Goal: Information Seeking & Learning: Learn about a topic

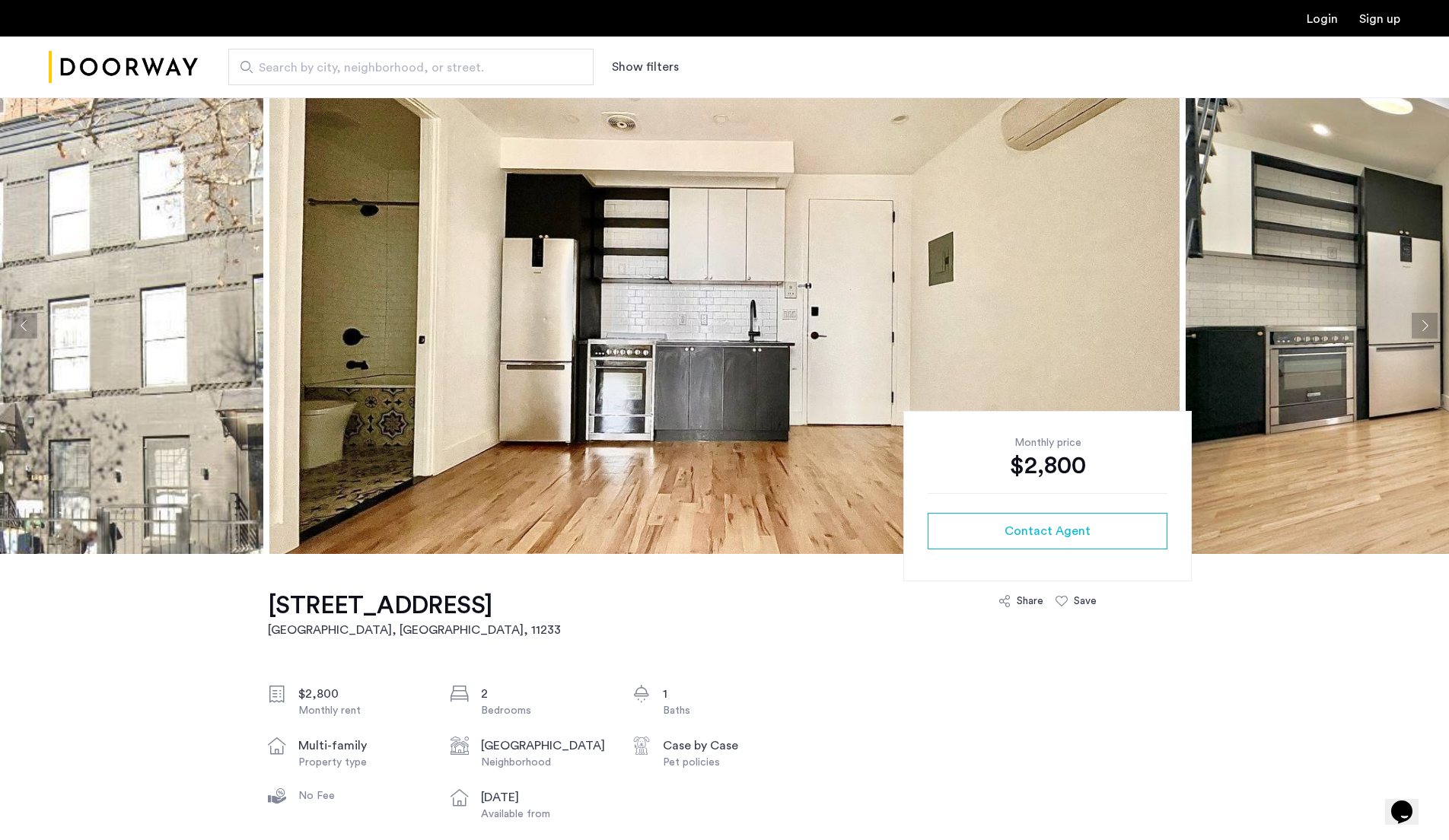
click at [1430, 320] on button "Next apartment" at bounding box center [1424, 325] width 26 height 26
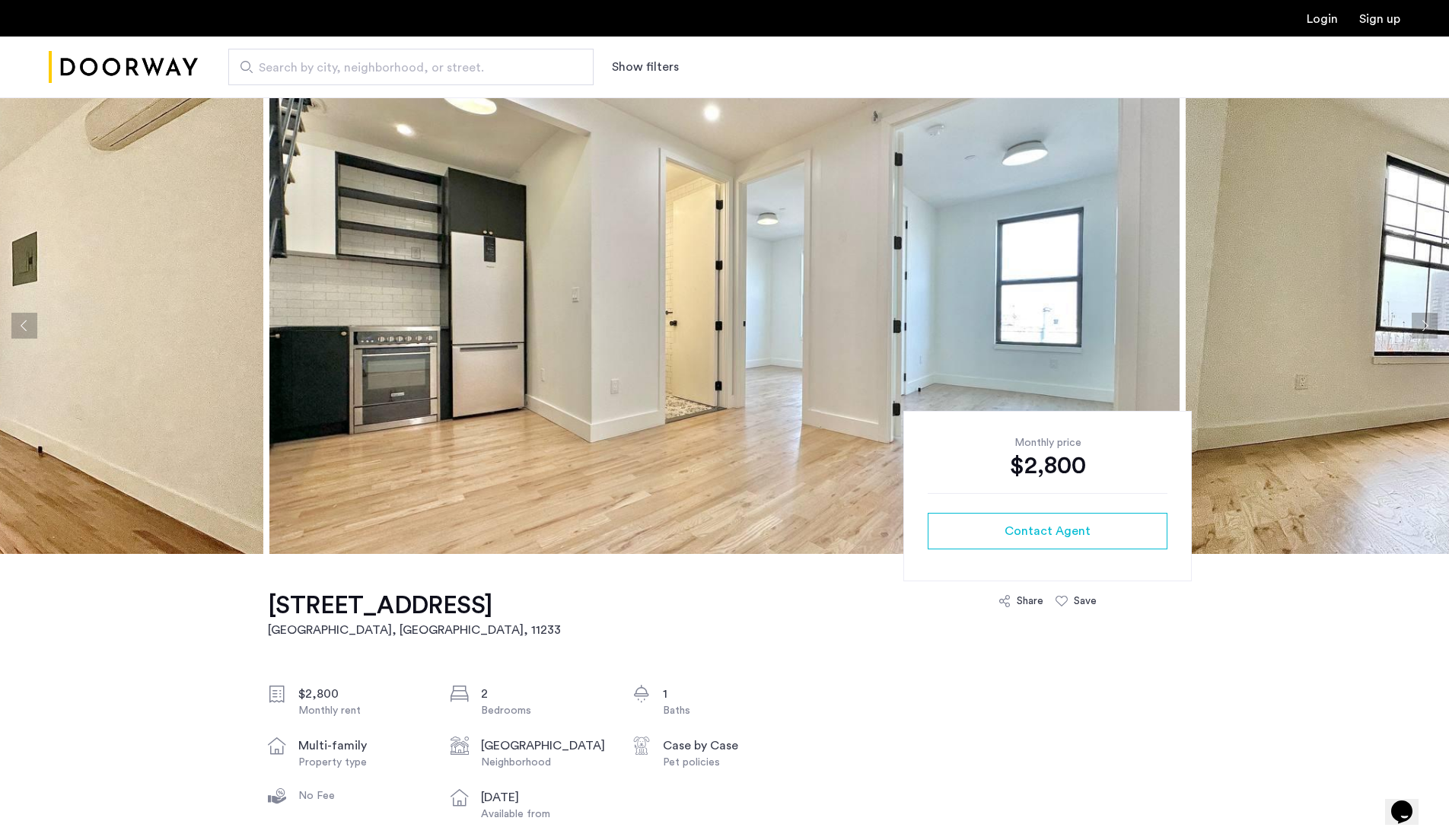
click at [1430, 320] on button "Next apartment" at bounding box center [1424, 325] width 26 height 26
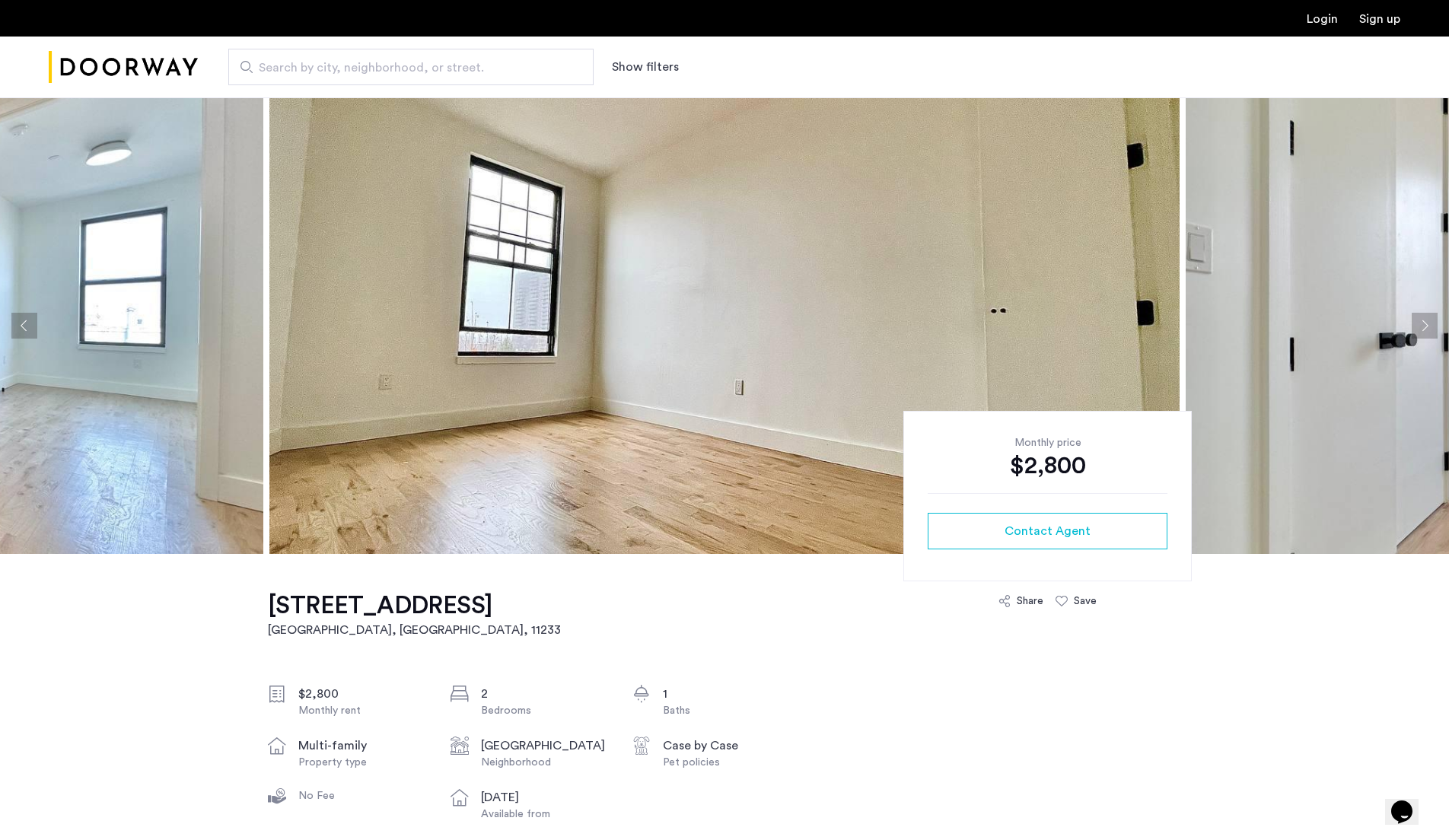
click at [1430, 320] on button "Next apartment" at bounding box center [1424, 325] width 26 height 26
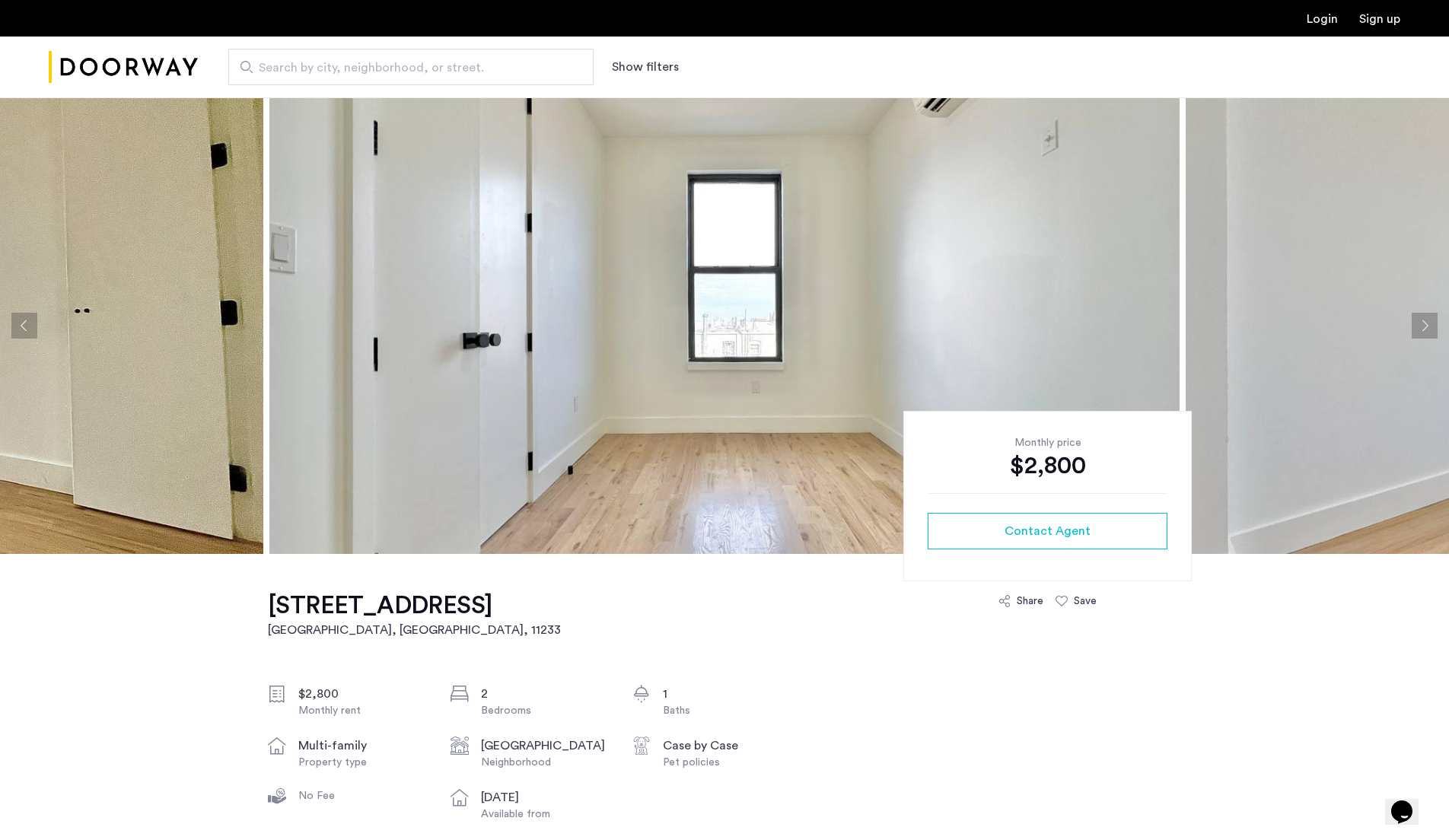
click at [1430, 320] on button "Next apartment" at bounding box center [1424, 325] width 26 height 26
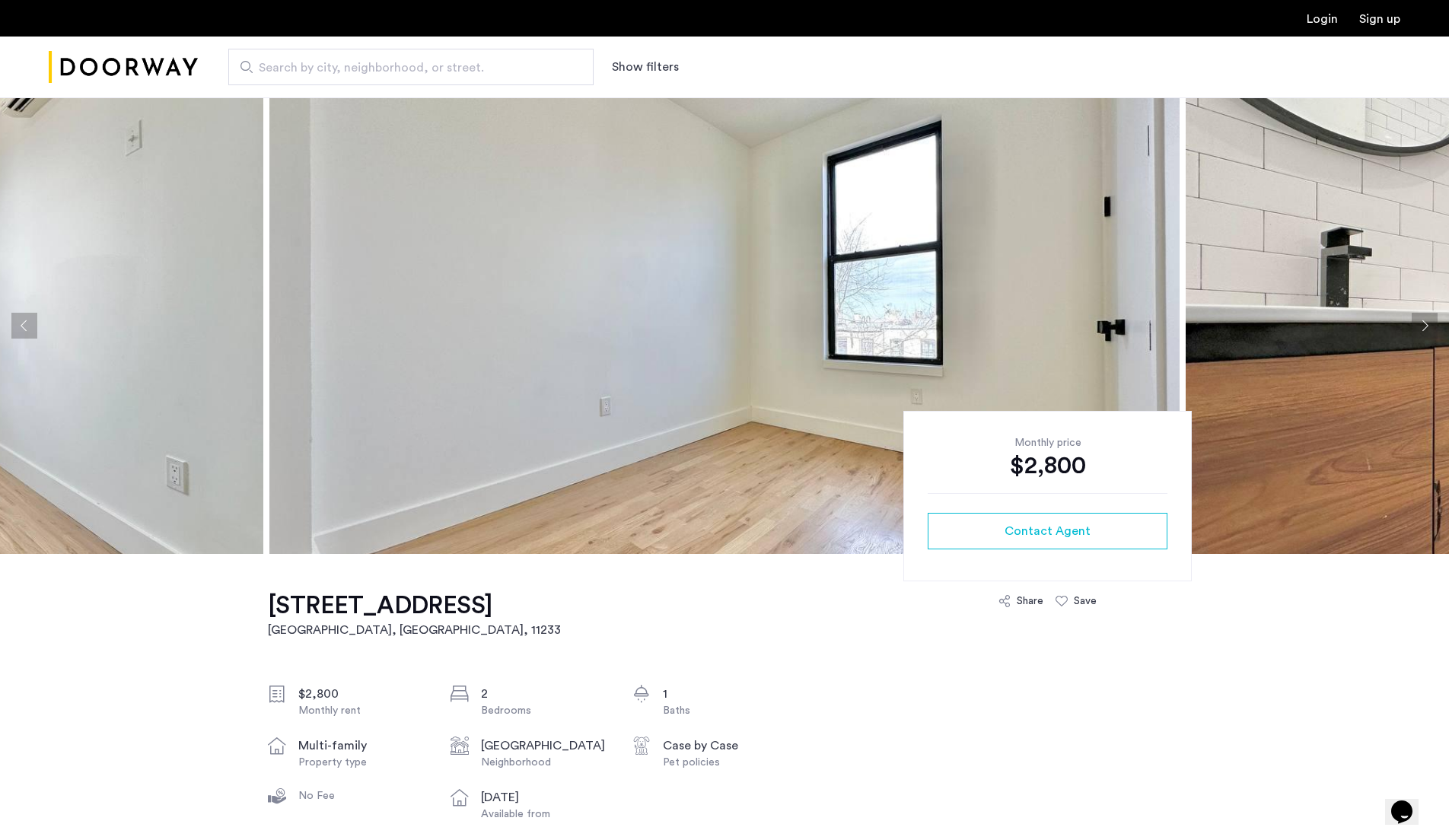
click at [1430, 320] on button "Next apartment" at bounding box center [1424, 325] width 26 height 26
click at [1427, 324] on button "Next apartment" at bounding box center [1424, 325] width 26 height 26
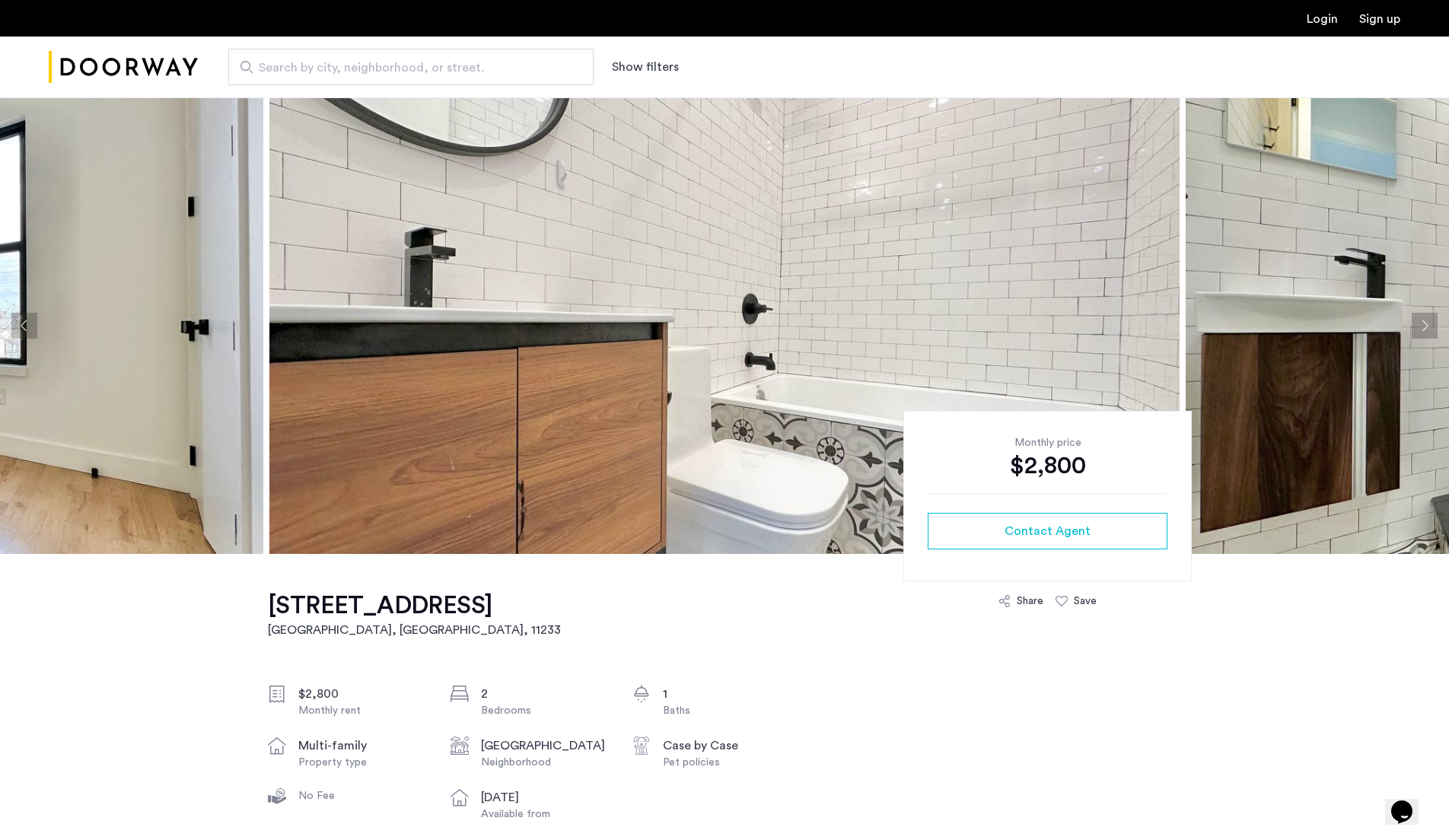
click at [1427, 324] on button "Next apartment" at bounding box center [1424, 325] width 26 height 26
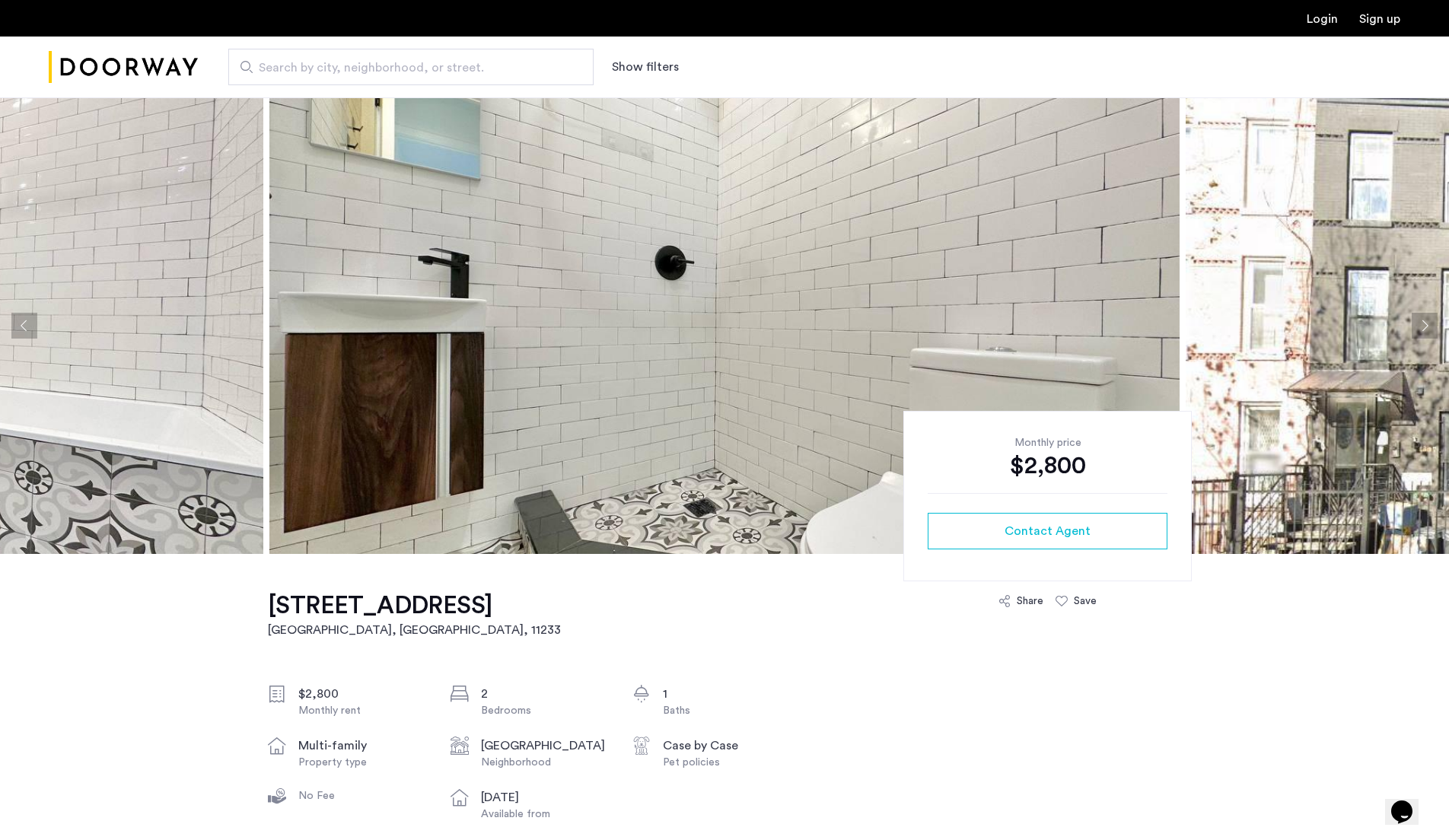
click at [1427, 324] on button "Next apartment" at bounding box center [1424, 325] width 26 height 26
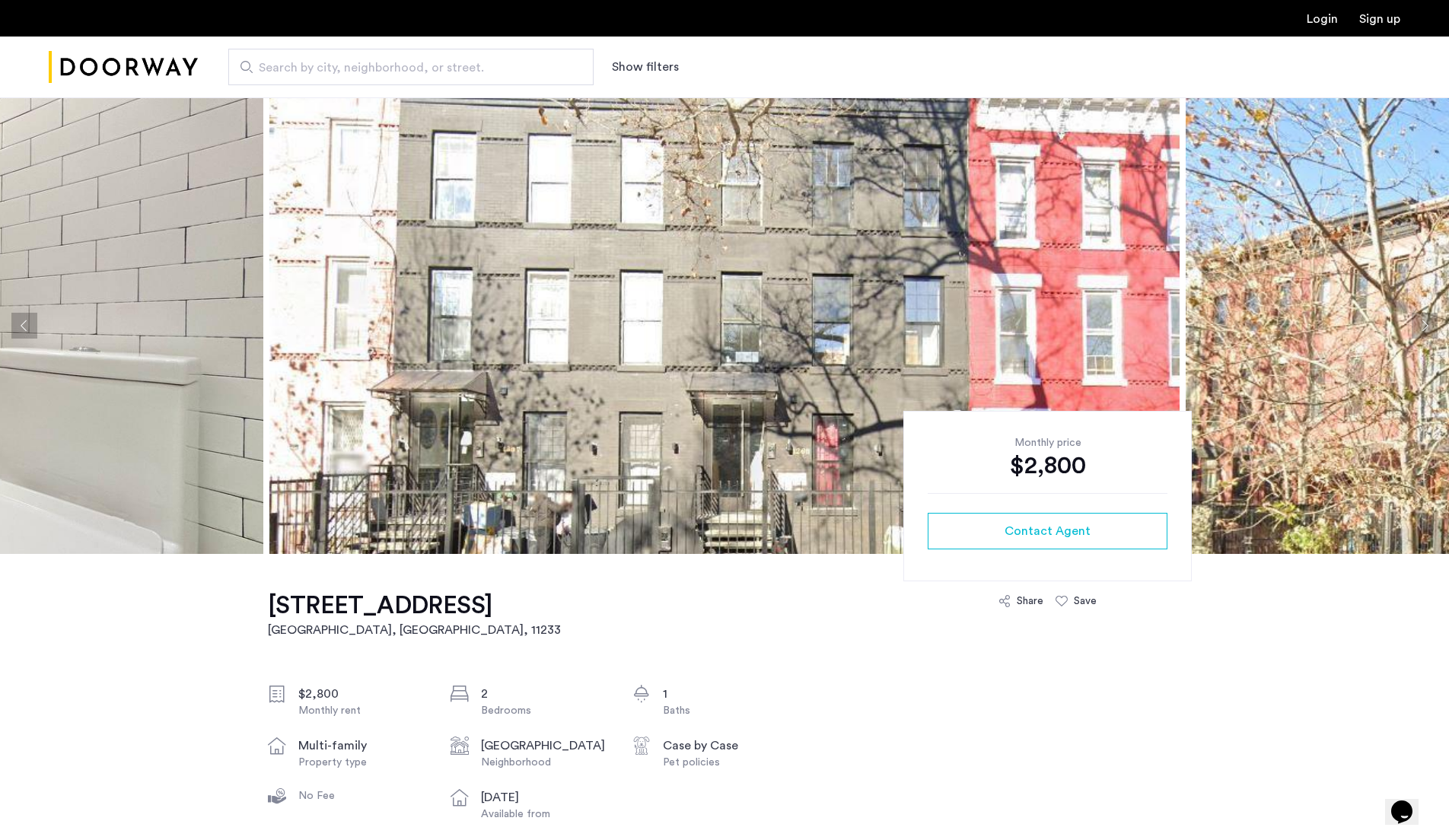
click at [1427, 324] on button "Next apartment" at bounding box center [1424, 325] width 26 height 26
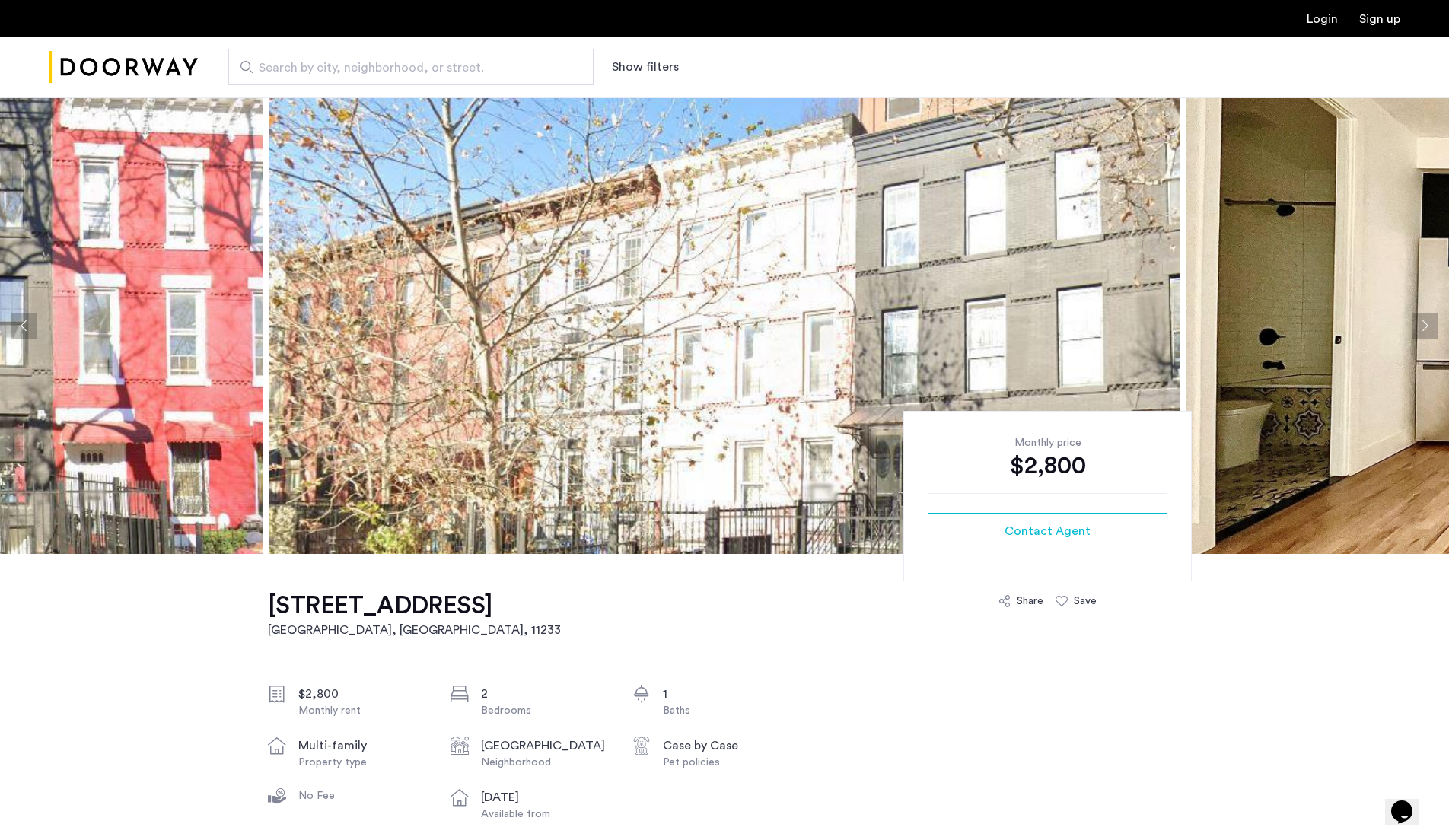
click at [1427, 324] on button "Next apartment" at bounding box center [1424, 325] width 26 height 26
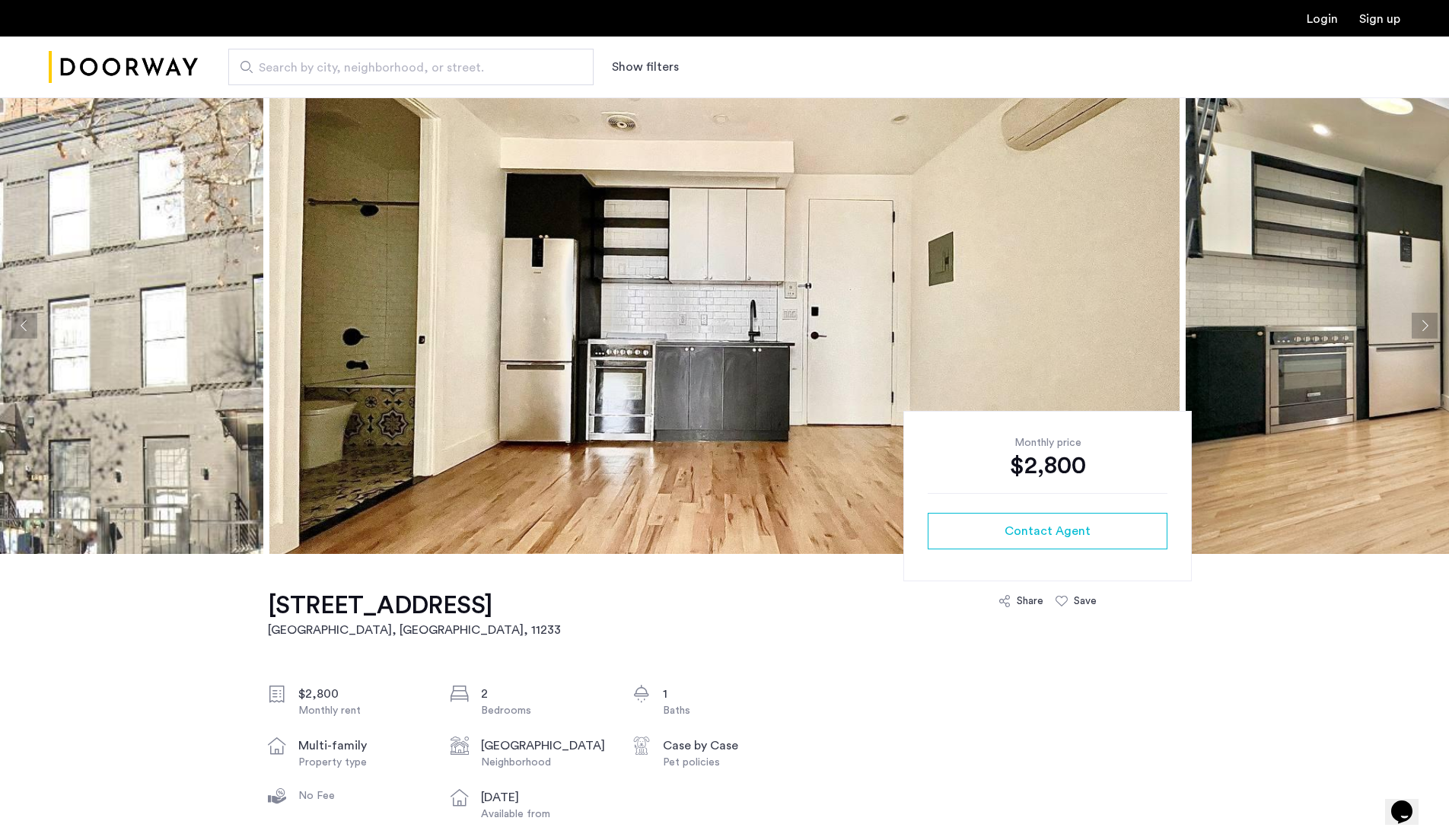
click at [1427, 324] on button "Next apartment" at bounding box center [1424, 325] width 26 height 26
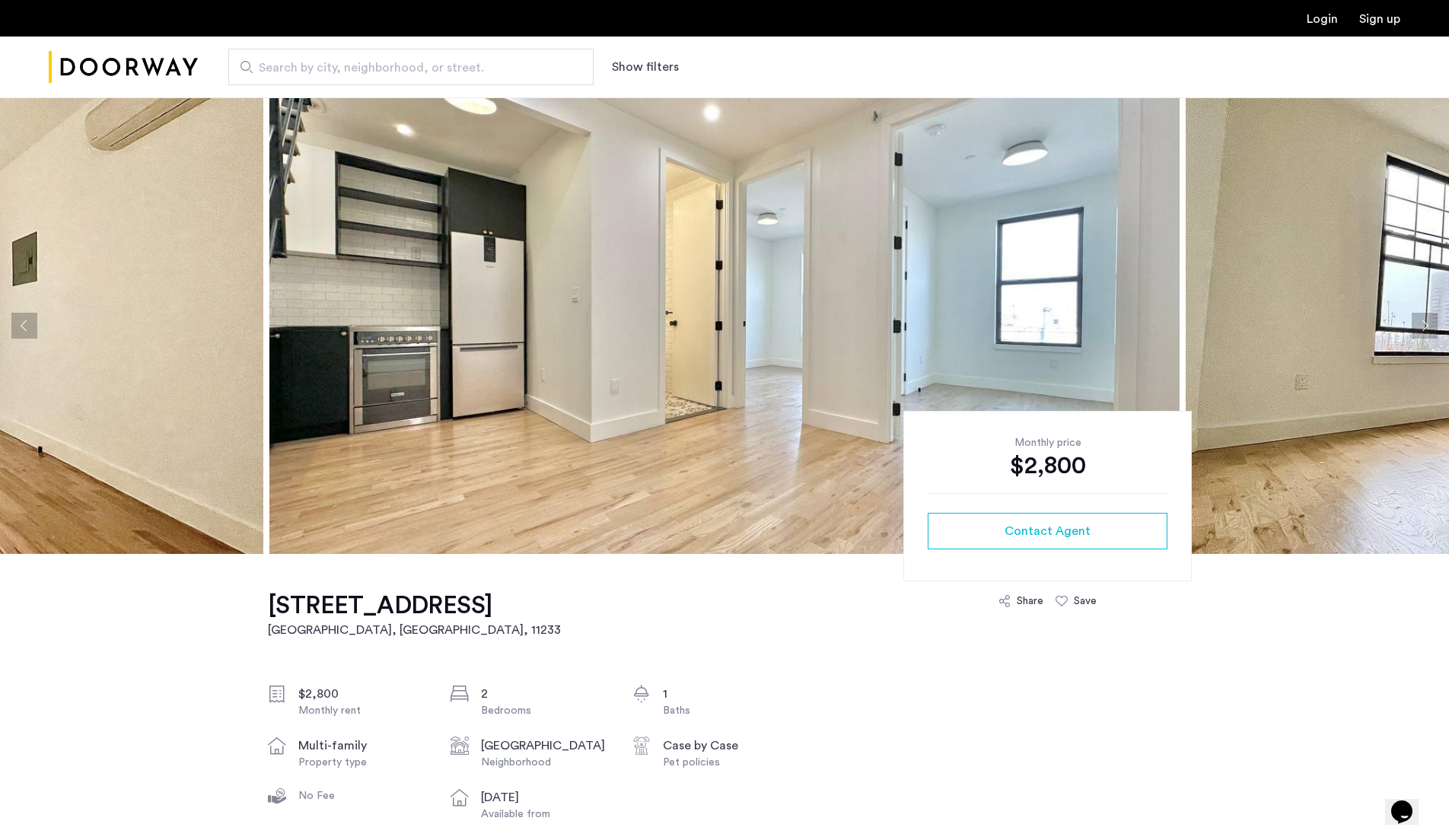
click at [1427, 324] on button "Next apartment" at bounding box center [1424, 325] width 26 height 26
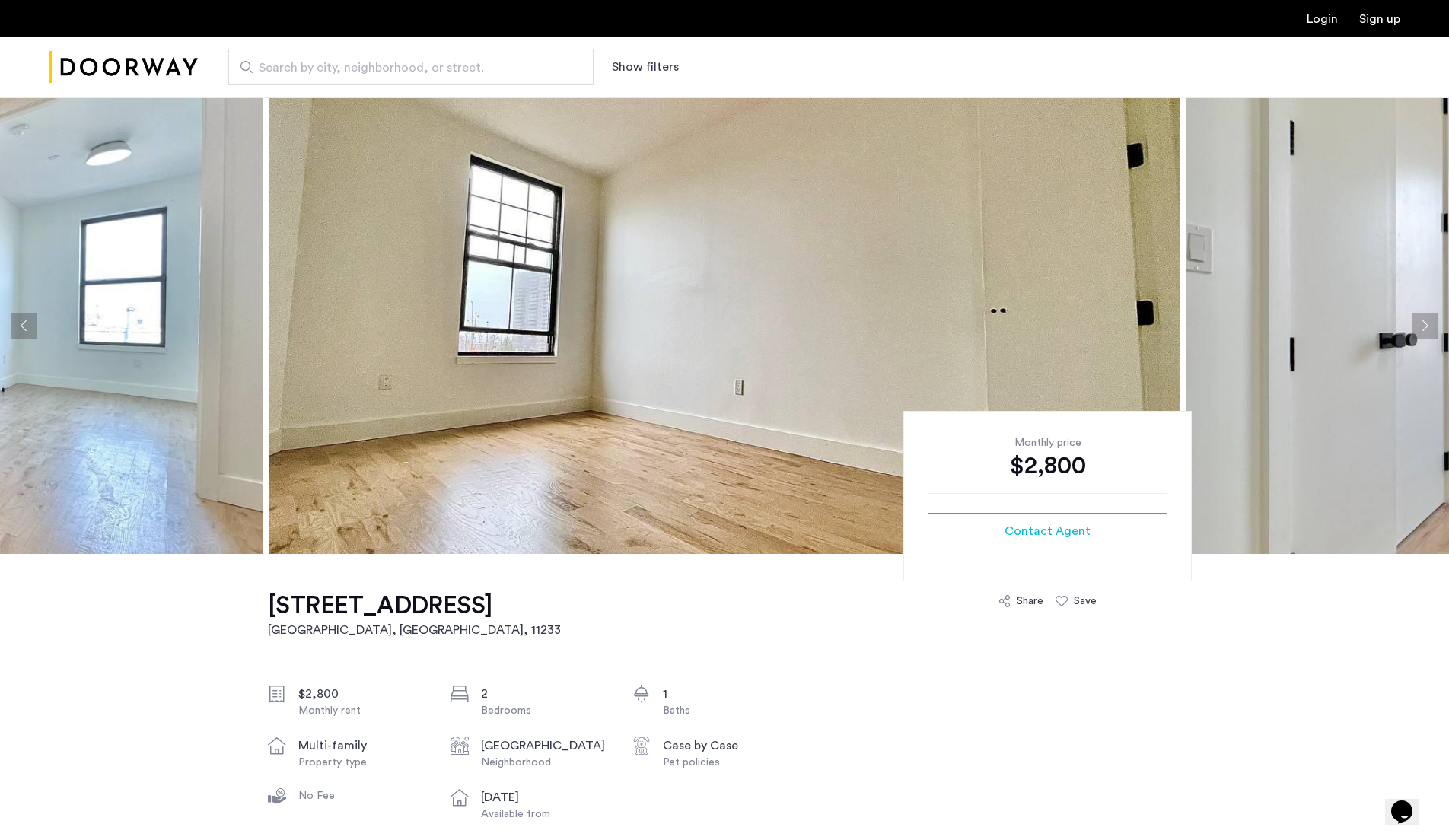
click at [1427, 324] on button "Next apartment" at bounding box center [1424, 325] width 26 height 26
